Goal: Information Seeking & Learning: Check status

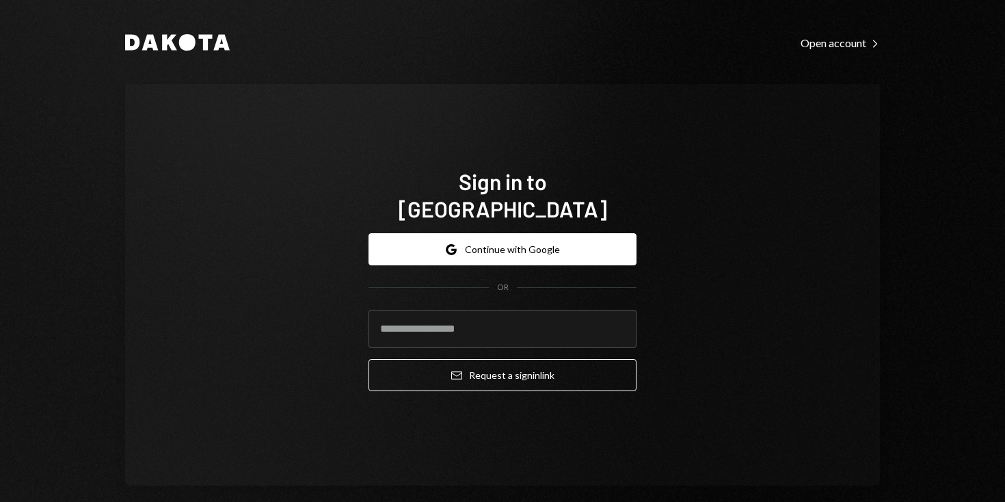
click at [0, 501] on com-1password-button at bounding box center [0, 502] width 0 height 0
click at [520, 319] on input "email" at bounding box center [502, 329] width 268 height 38
type input "**********"
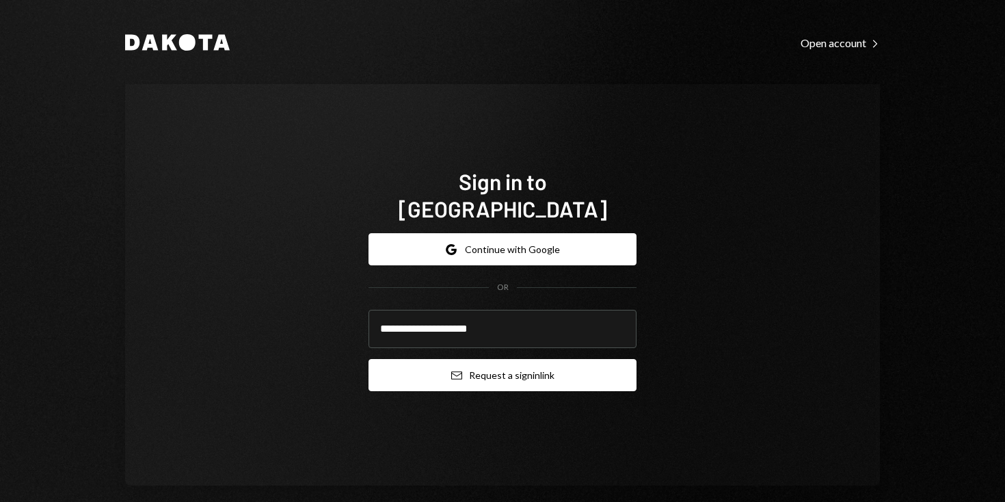
click at [550, 359] on button "Email Request a sign in link" at bounding box center [502, 375] width 268 height 32
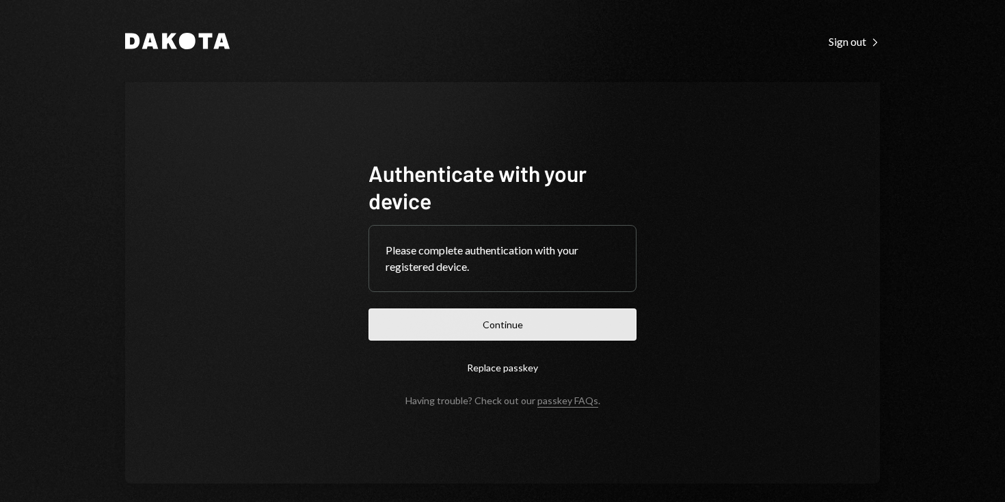
click at [462, 329] on button "Continue" at bounding box center [502, 324] width 268 height 32
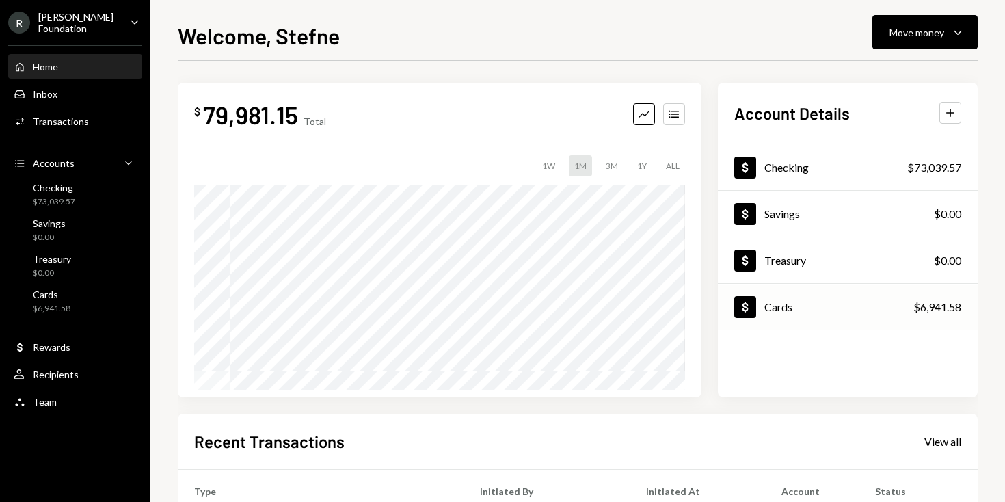
click at [945, 304] on div "$6,941.58" at bounding box center [937, 307] width 48 height 16
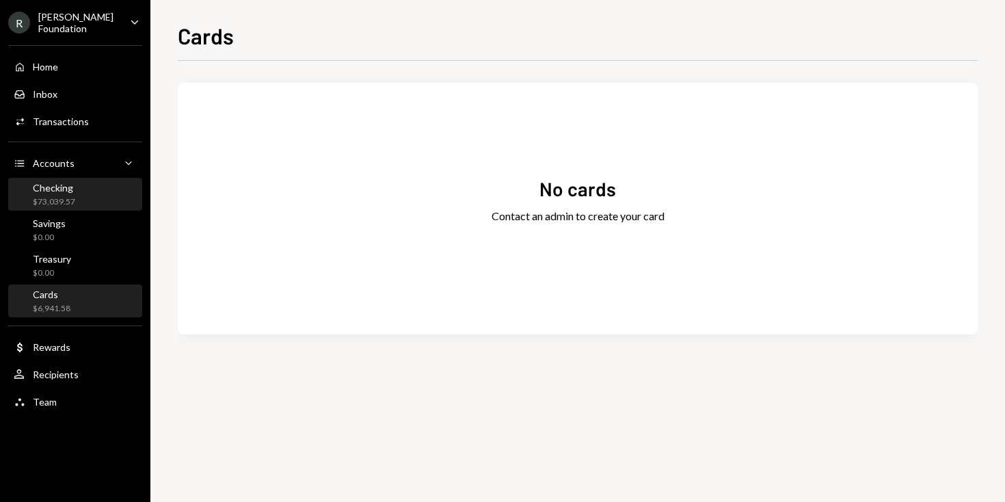
click at [90, 184] on div "Checking $73,039.57" at bounding box center [75, 195] width 123 height 26
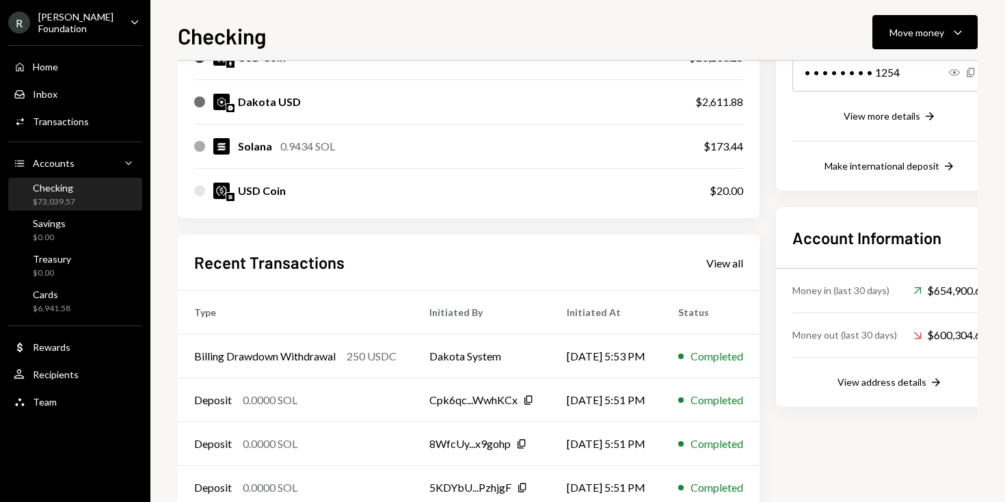
scroll to position [323, 0]
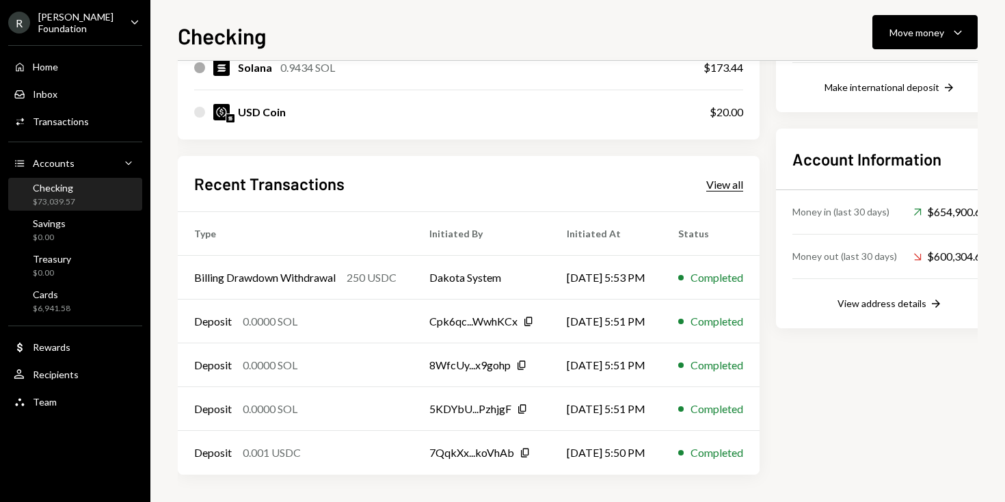
click at [743, 185] on div "View all" at bounding box center [724, 185] width 37 height 14
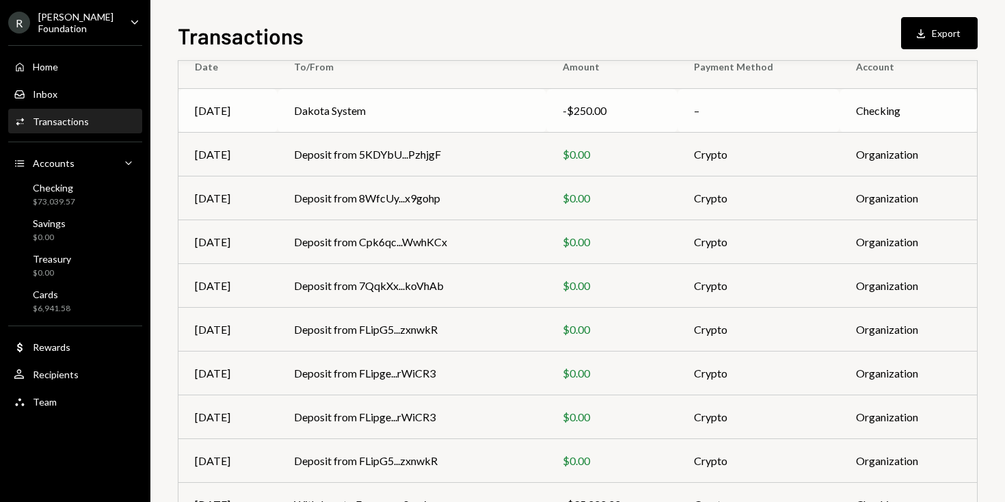
scroll to position [212, 0]
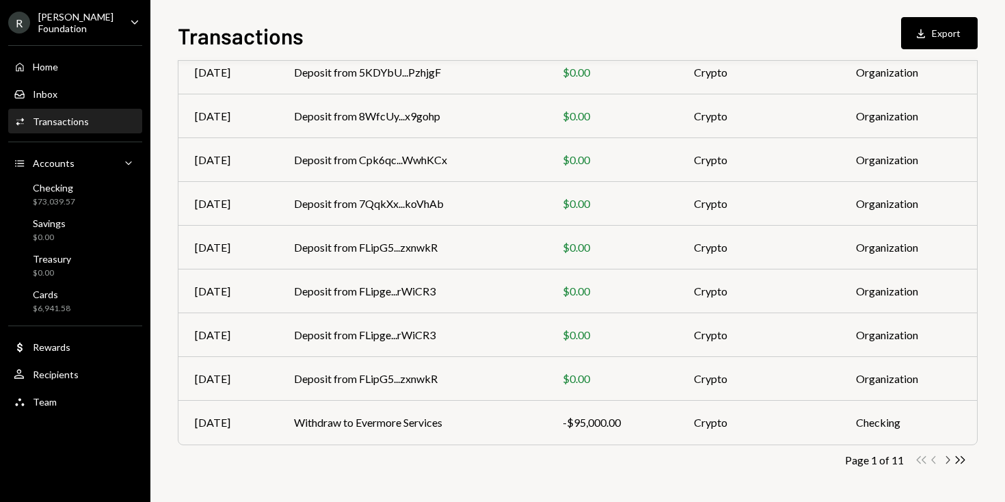
click at [952, 455] on icon "Chevron Right" at bounding box center [947, 459] width 13 height 13
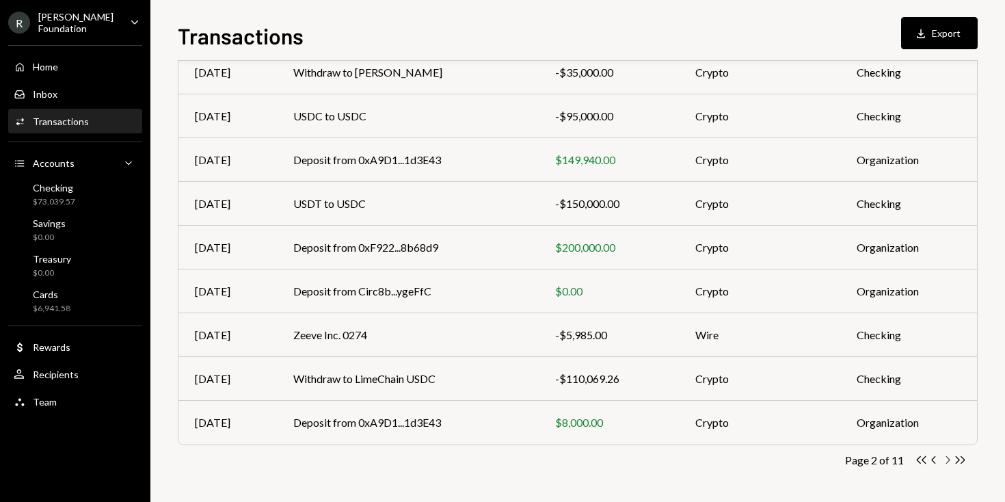
click at [948, 459] on icon "Chevron Right" at bounding box center [947, 459] width 13 height 13
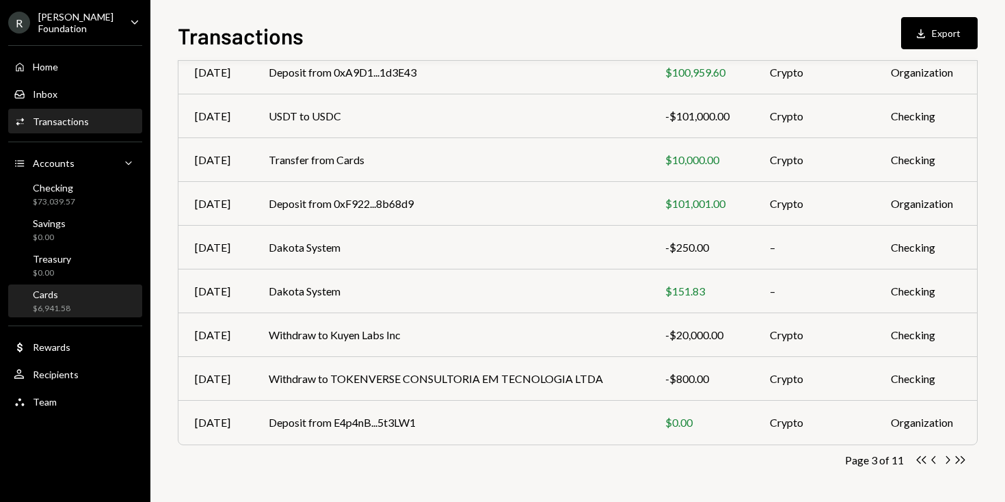
click at [69, 304] on div "$6,941.58" at bounding box center [52, 309] width 38 height 12
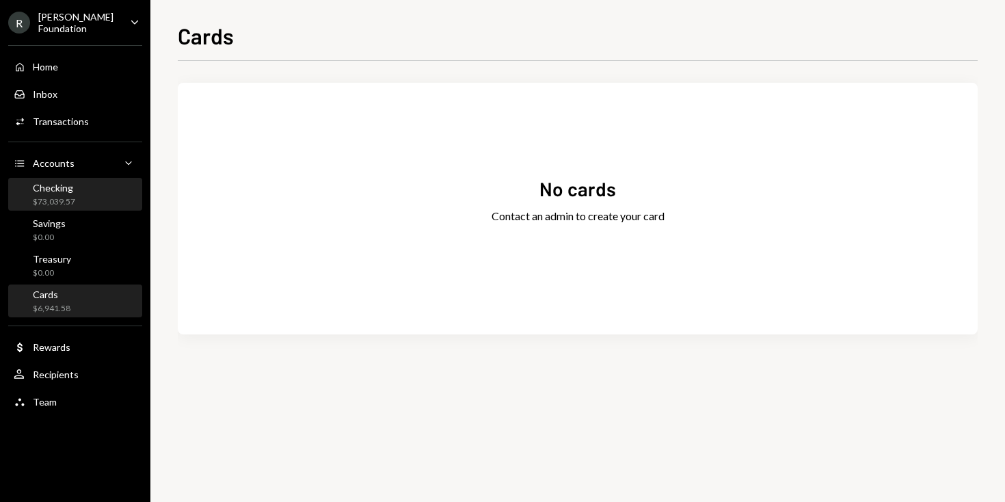
click at [55, 204] on div "$73,039.57" at bounding box center [54, 202] width 42 height 12
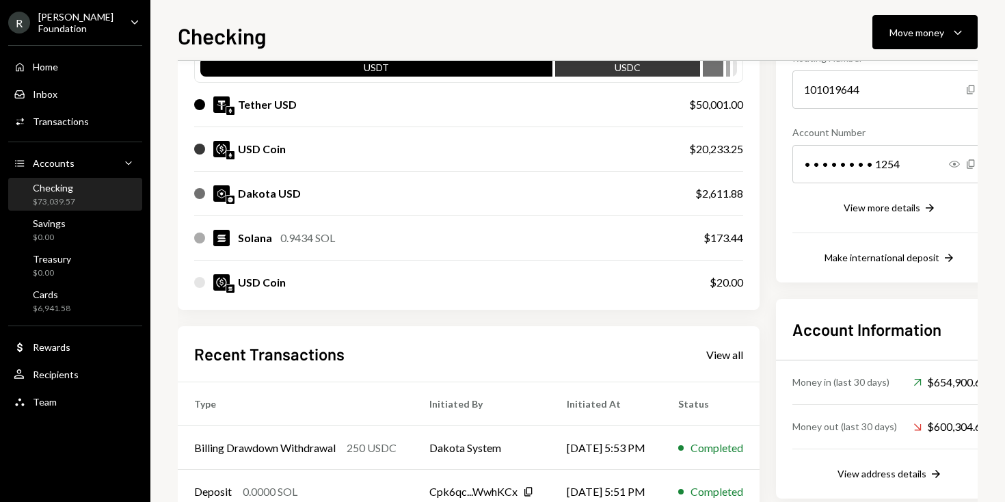
scroll to position [323, 0]
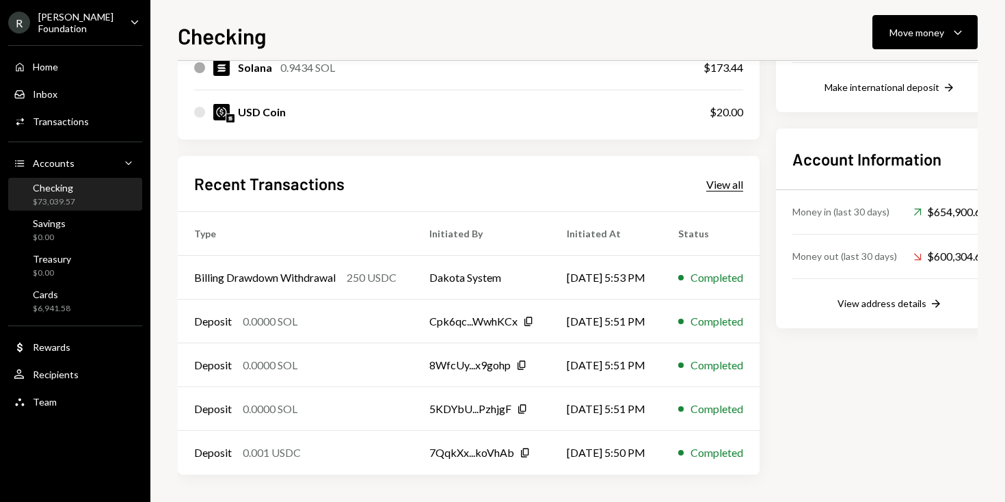
click at [743, 179] on div "View all" at bounding box center [724, 185] width 37 height 14
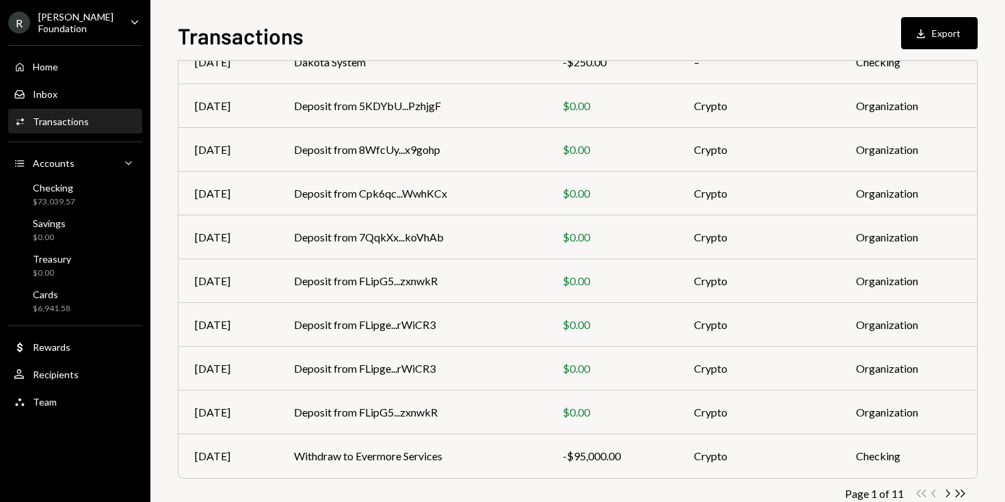
scroll to position [212, 0]
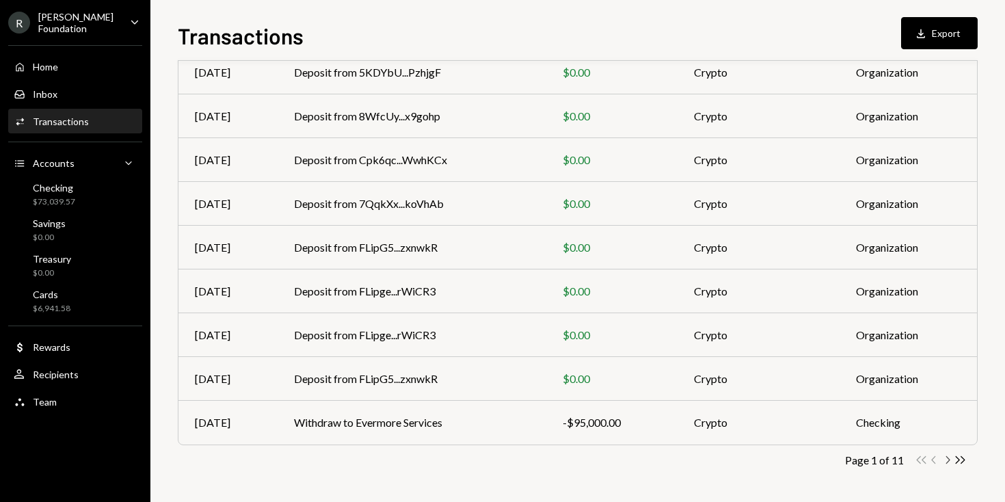
click at [950, 457] on icon "Chevron Right" at bounding box center [947, 459] width 13 height 13
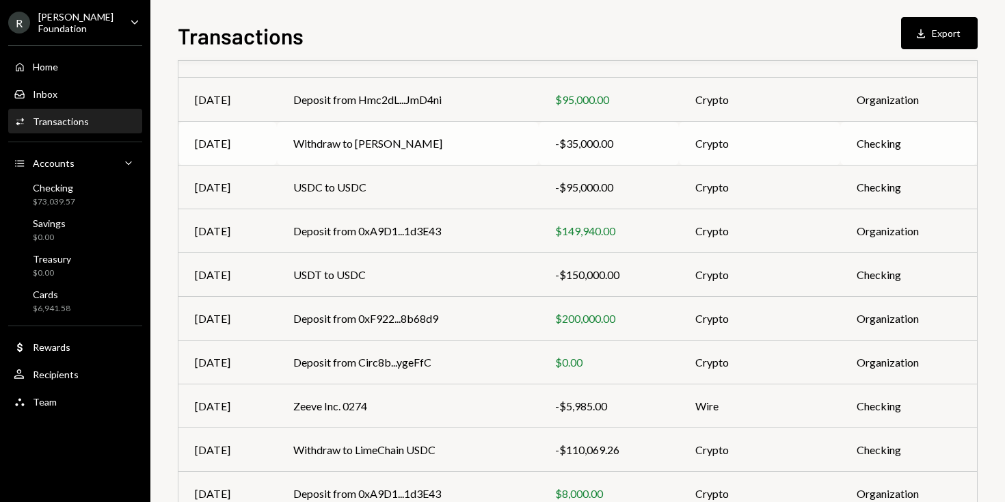
scroll to position [212, 0]
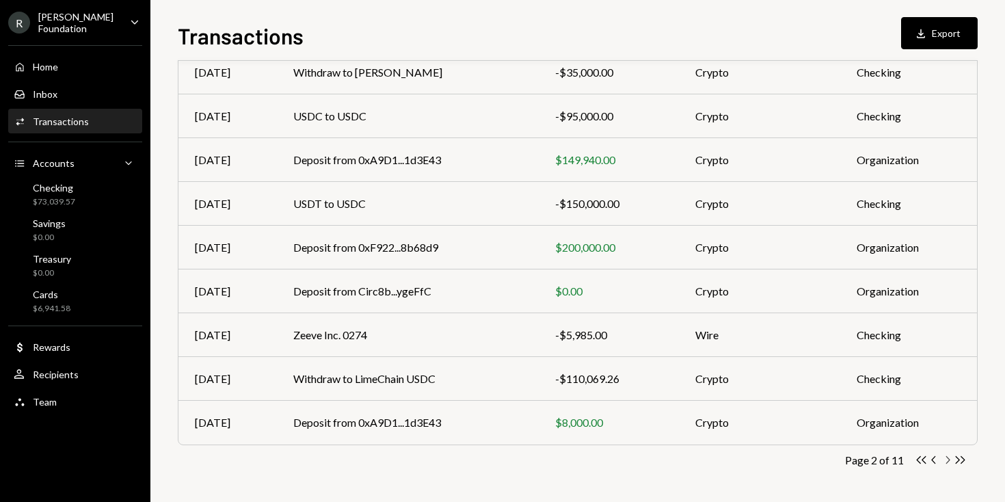
click at [948, 458] on icon "button" at bounding box center [948, 460] width 4 height 8
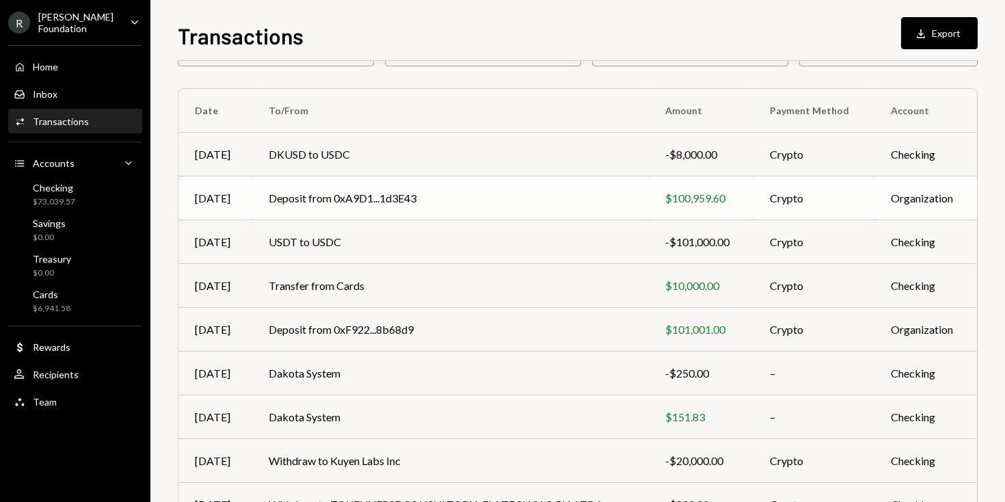
scroll to position [97, 0]
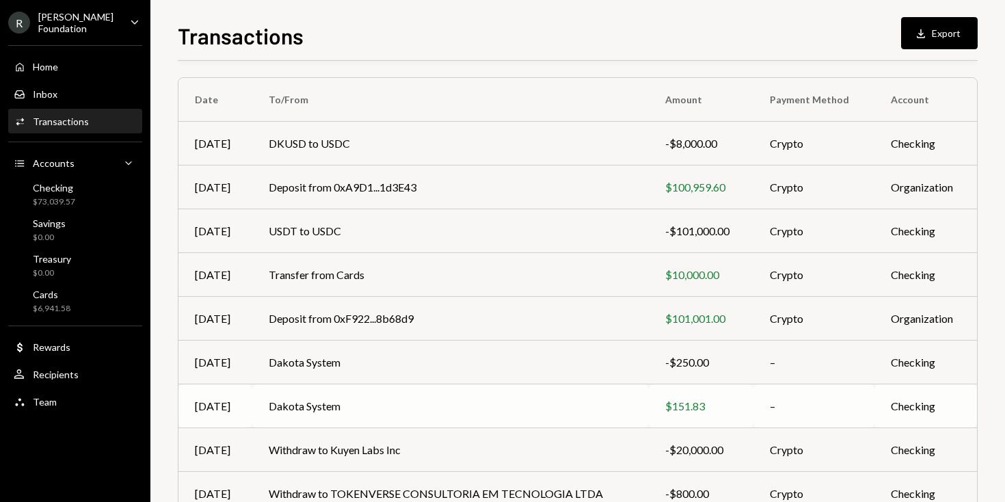
click at [680, 406] on div "$151.83" at bounding box center [701, 406] width 72 height 16
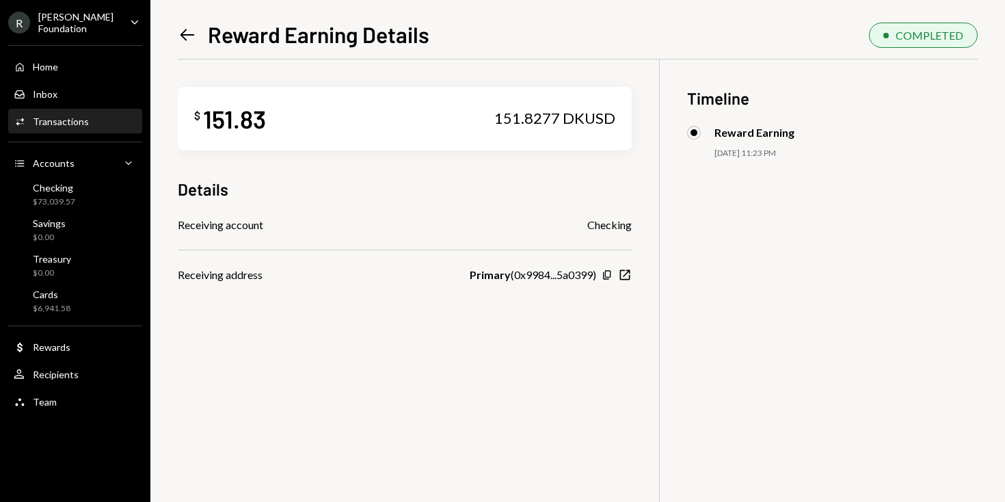
click at [189, 36] on icon "Left Arrow" at bounding box center [187, 34] width 19 height 19
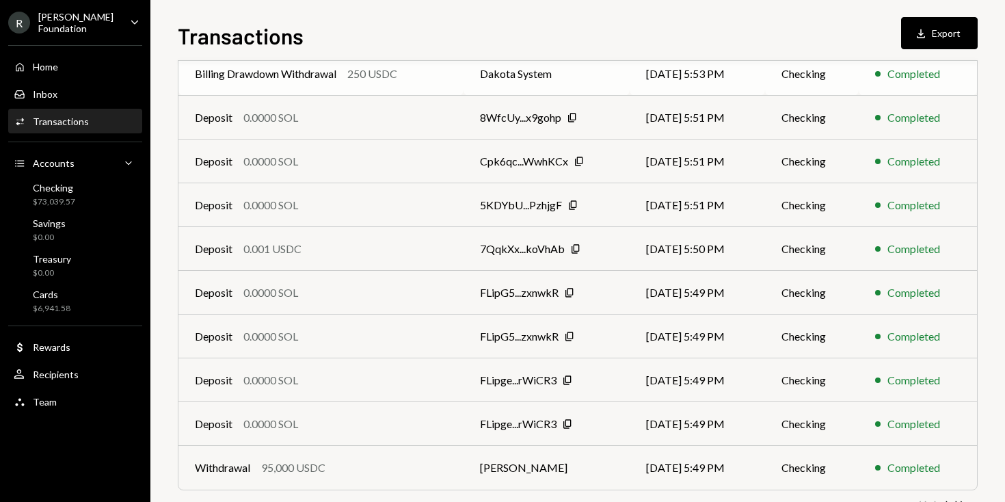
scroll to position [212, 0]
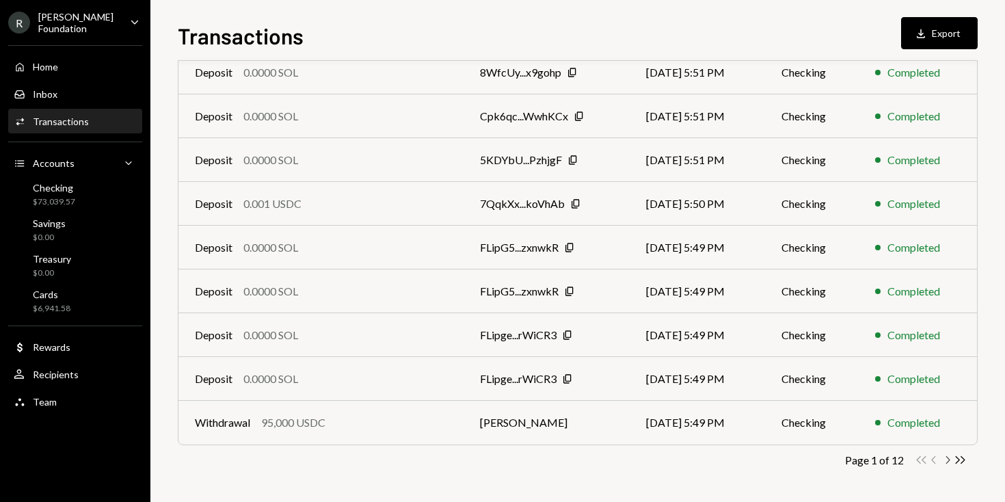
click at [943, 461] on icon "Chevron Right" at bounding box center [947, 459] width 13 height 13
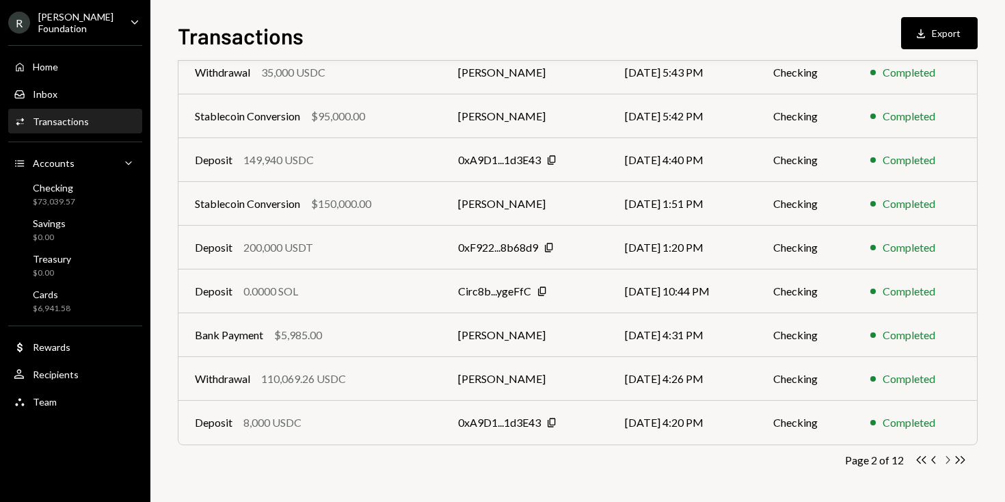
click at [950, 463] on icon "Chevron Right" at bounding box center [947, 459] width 13 height 13
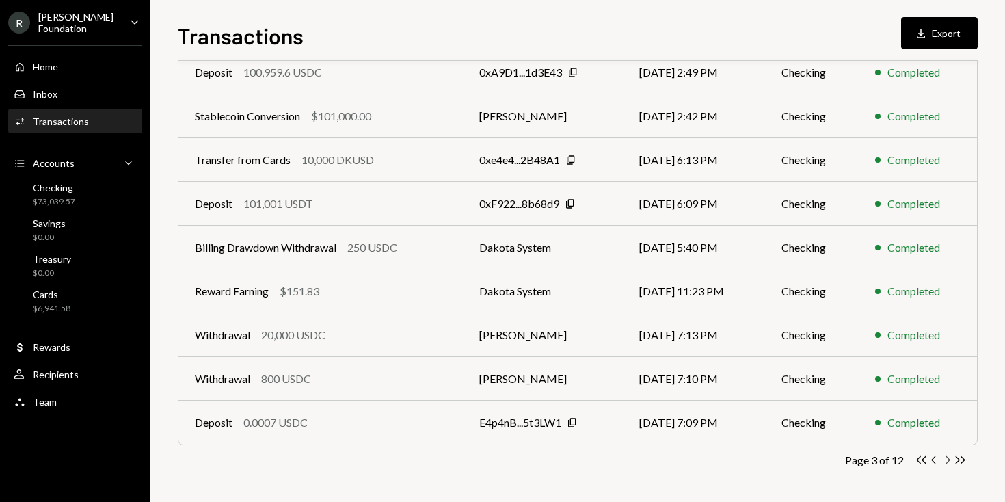
click at [950, 461] on icon "Chevron Right" at bounding box center [947, 459] width 13 height 13
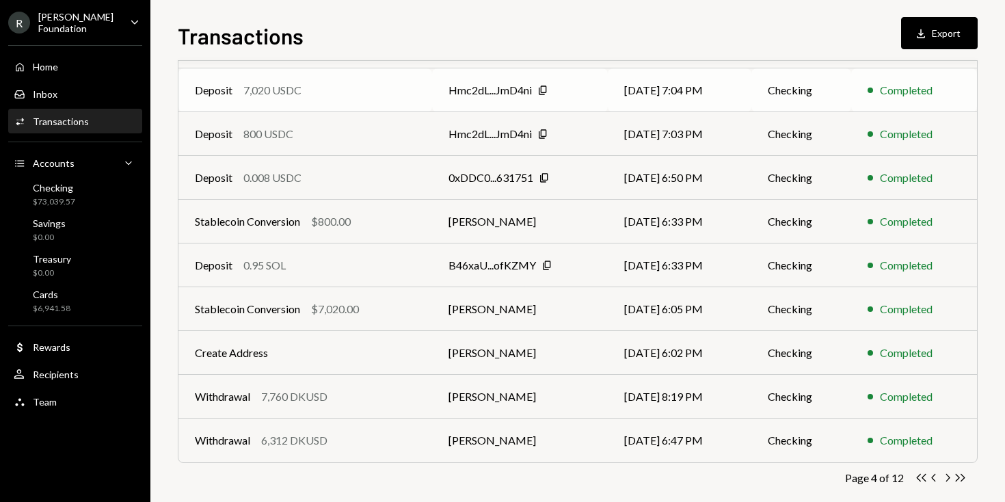
scroll to position [196, 0]
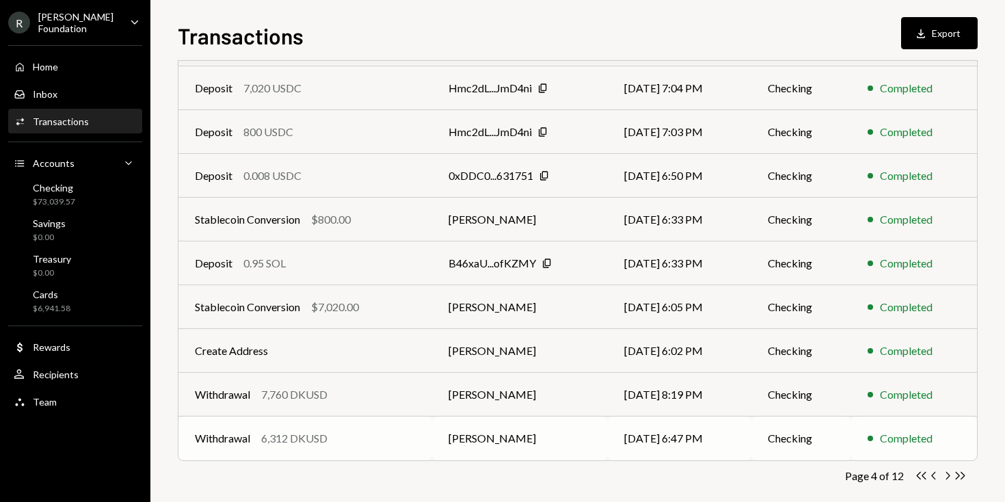
click at [353, 446] on div "Withdrawal 6,312 DKUSD" at bounding box center [305, 438] width 221 height 16
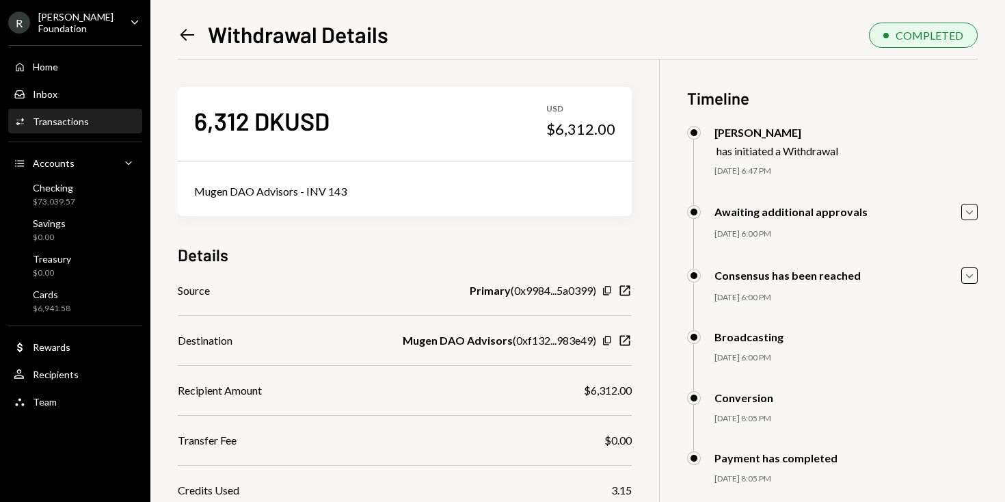
click at [183, 38] on icon "Left Arrow" at bounding box center [187, 34] width 19 height 19
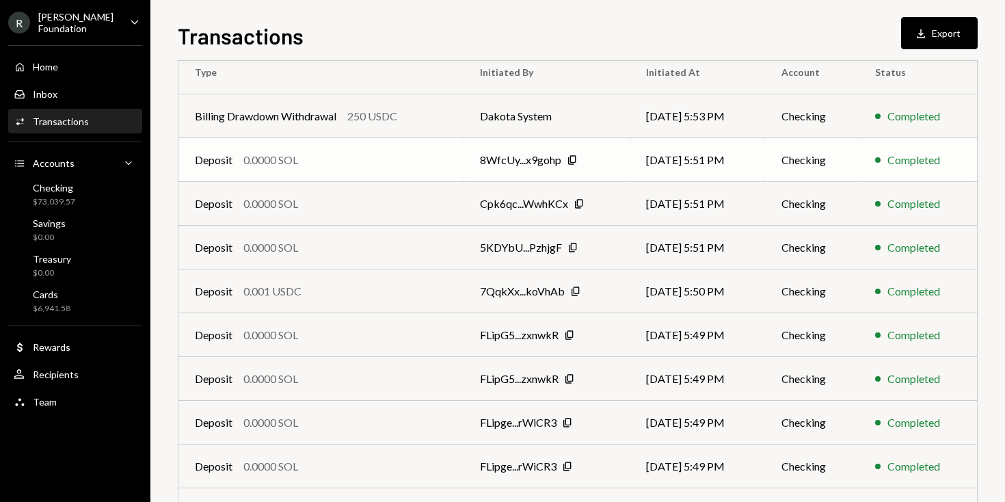
scroll to position [212, 0]
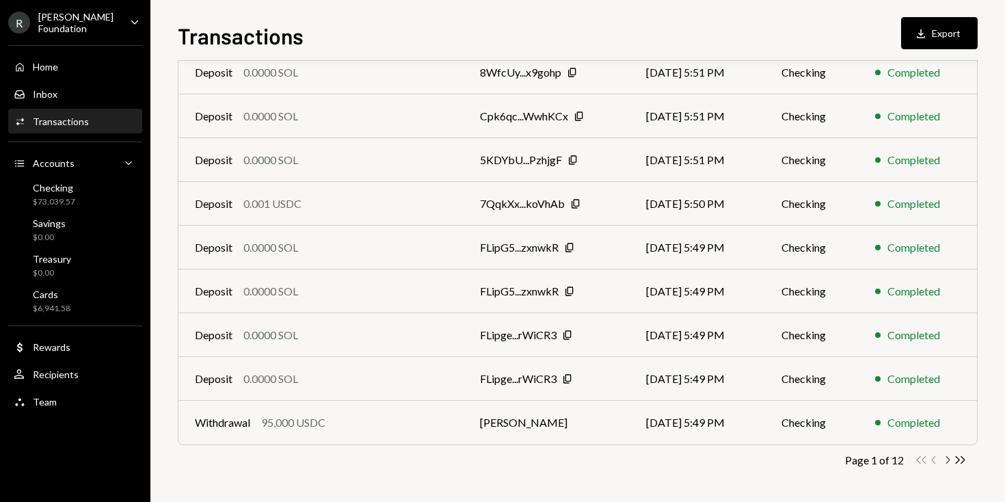
click at [948, 457] on icon "button" at bounding box center [948, 460] width 4 height 8
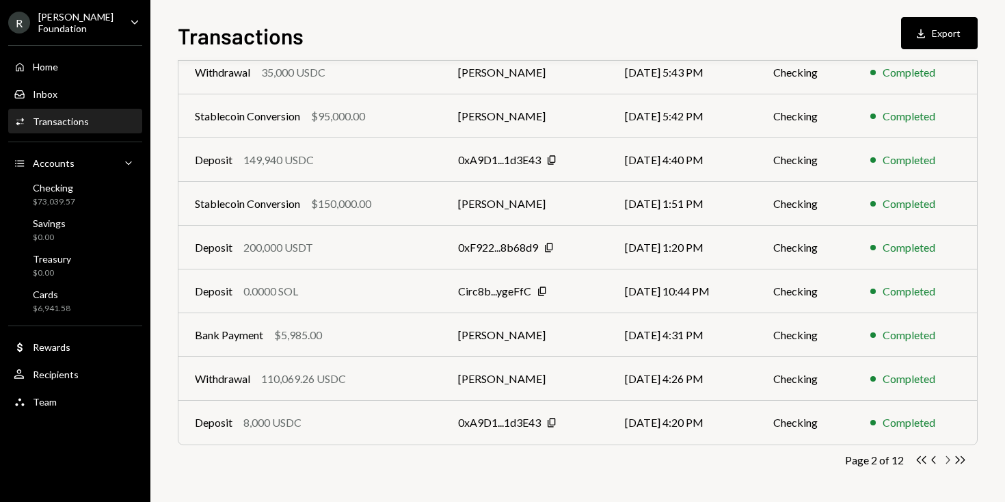
click at [947, 458] on icon "Chevron Right" at bounding box center [947, 459] width 13 height 13
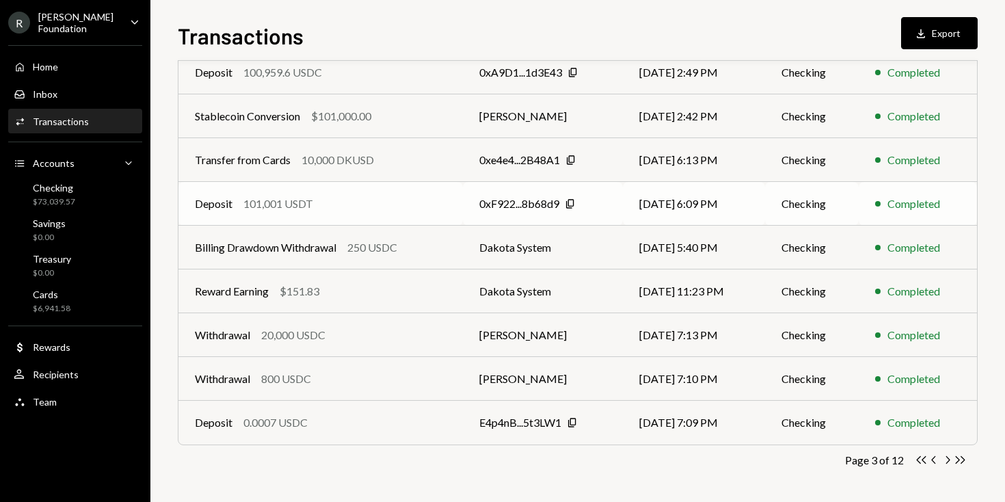
click at [364, 204] on div "Deposit 101,001 USDT" at bounding box center [321, 204] width 252 height 16
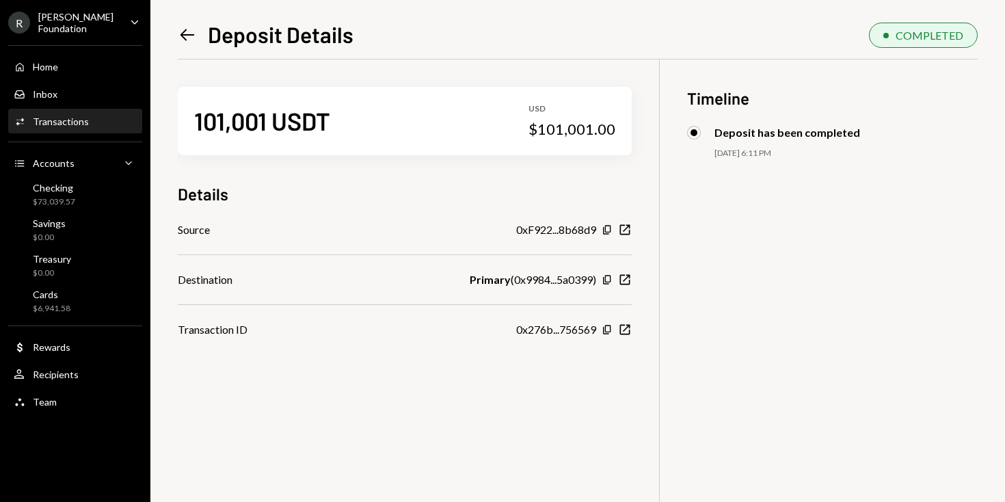
click at [185, 31] on icon "Left Arrow" at bounding box center [187, 34] width 19 height 19
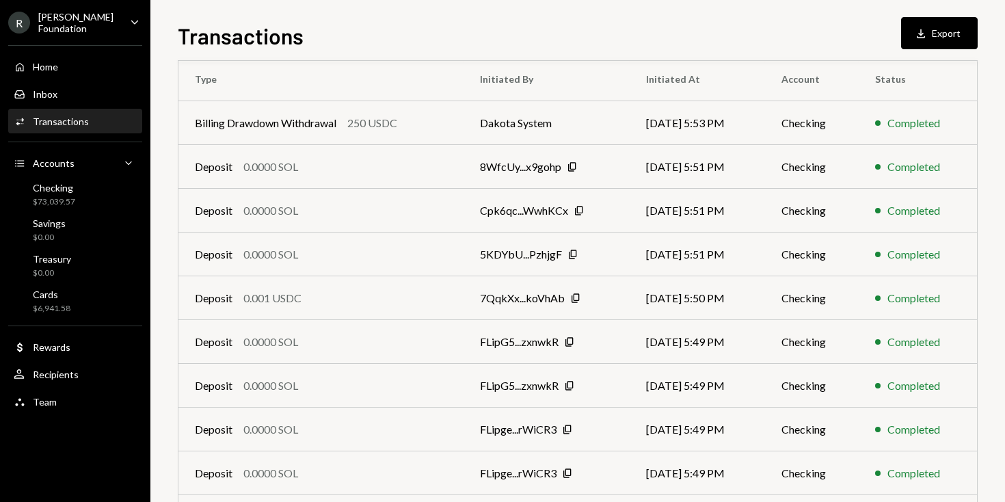
scroll to position [212, 0]
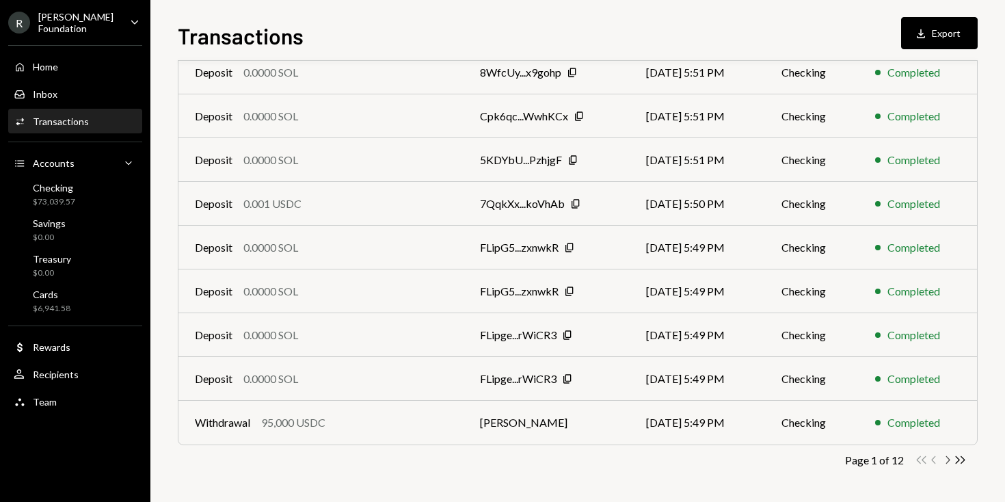
click at [948, 459] on icon "button" at bounding box center [948, 460] width 4 height 8
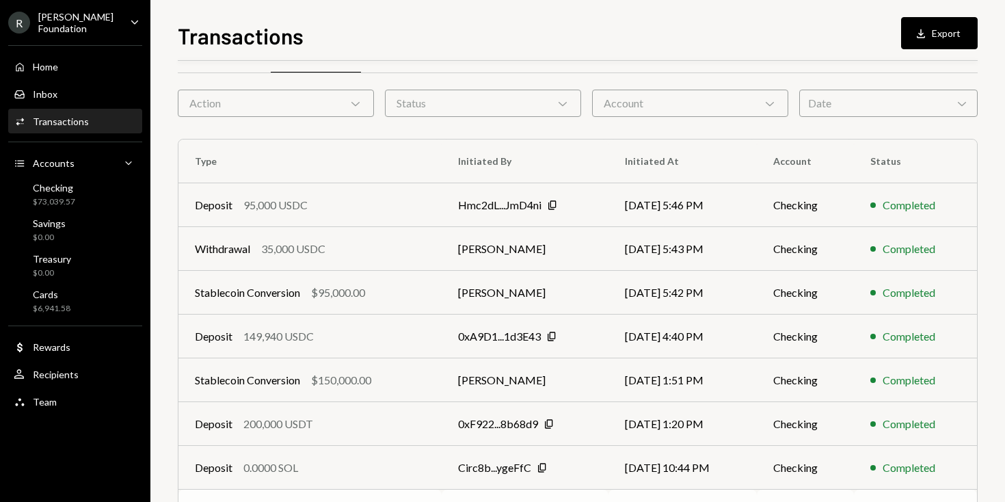
scroll to position [0, 0]
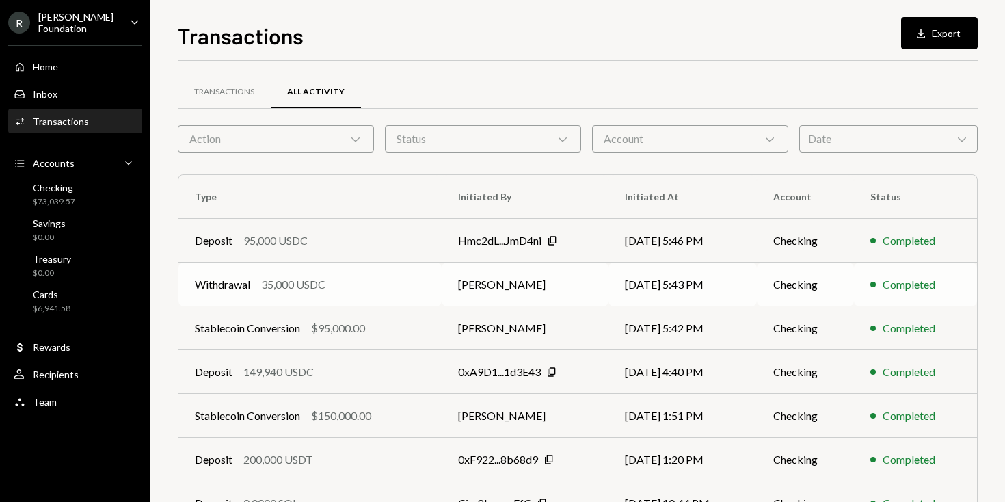
click at [453, 280] on td "Bernardo Fleichman" at bounding box center [525, 285] width 167 height 44
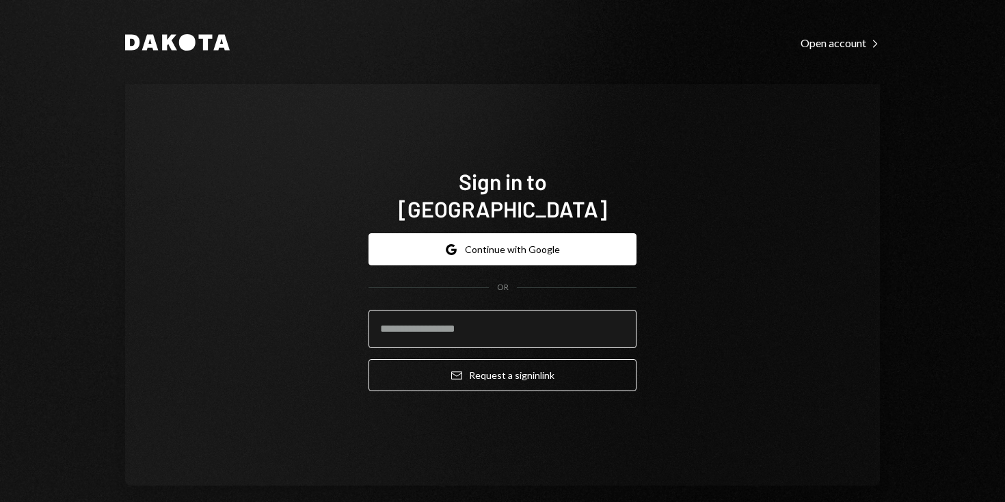
click at [476, 314] on input "email" at bounding box center [502, 329] width 268 height 38
click at [0, 501] on com-1password-button at bounding box center [0, 502] width 0 height 0
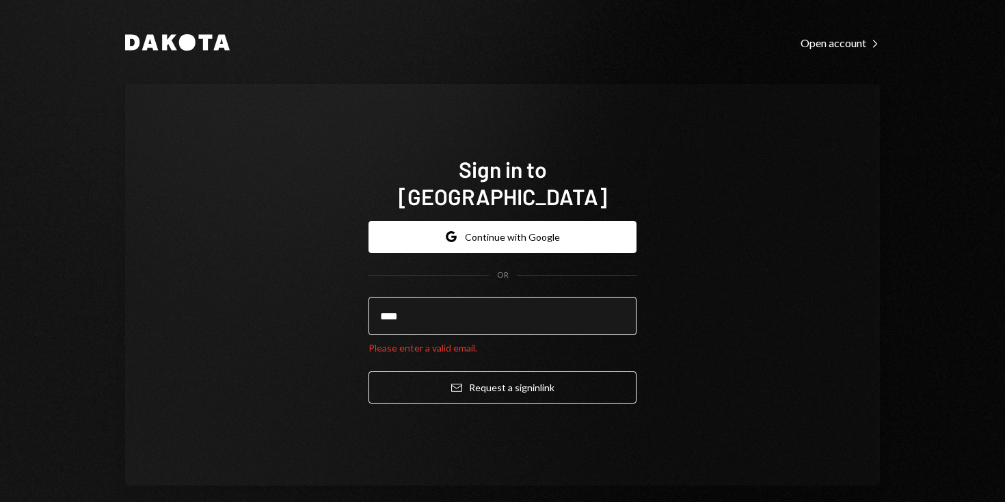
click at [530, 300] on input "****" at bounding box center [502, 316] width 268 height 38
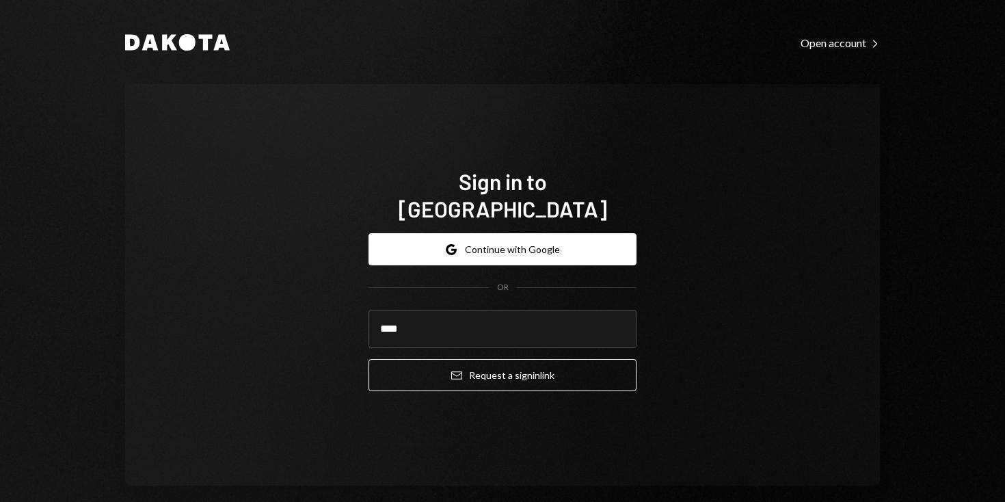
click at [0, 501] on com-1password-button at bounding box center [0, 502] width 0 height 0
type input "**********"
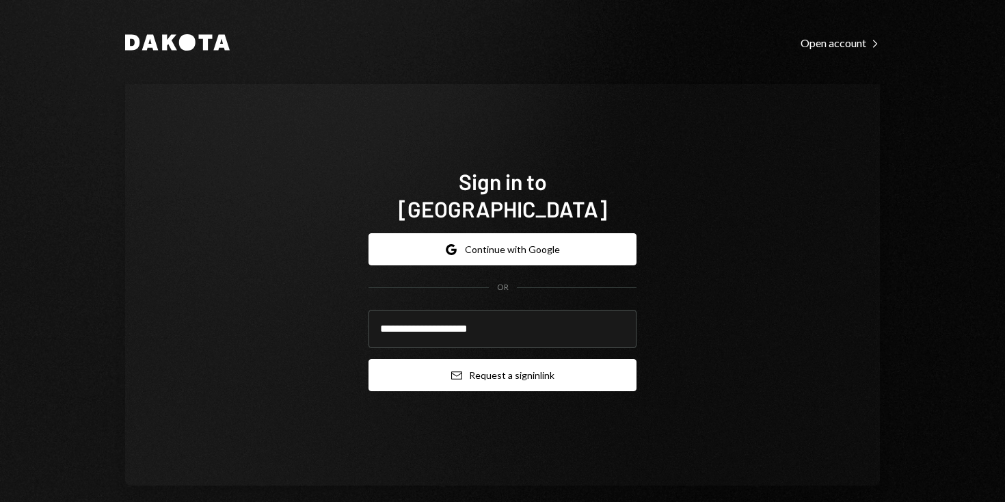
click at [521, 366] on button "Email Request a sign in link" at bounding box center [502, 375] width 268 height 32
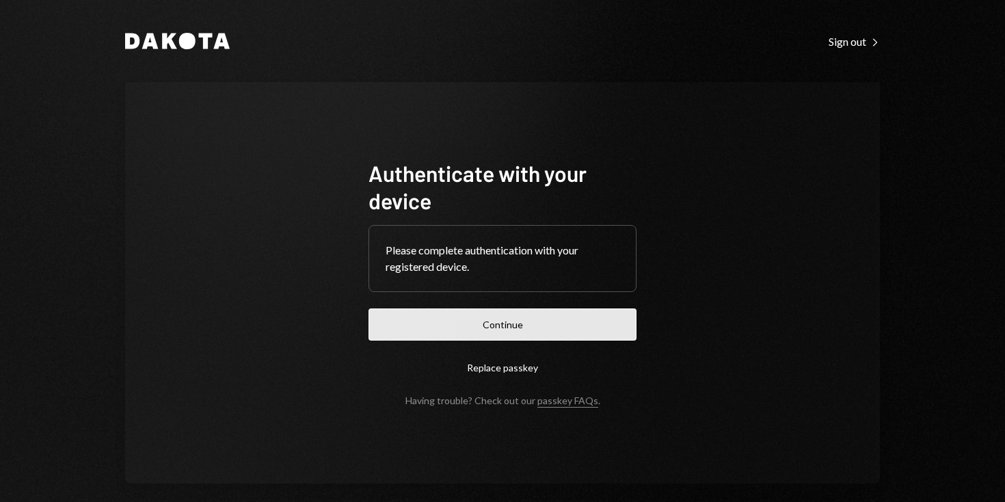
click at [488, 321] on button "Continue" at bounding box center [502, 324] width 268 height 32
